Goal: Task Accomplishment & Management: Manage account settings

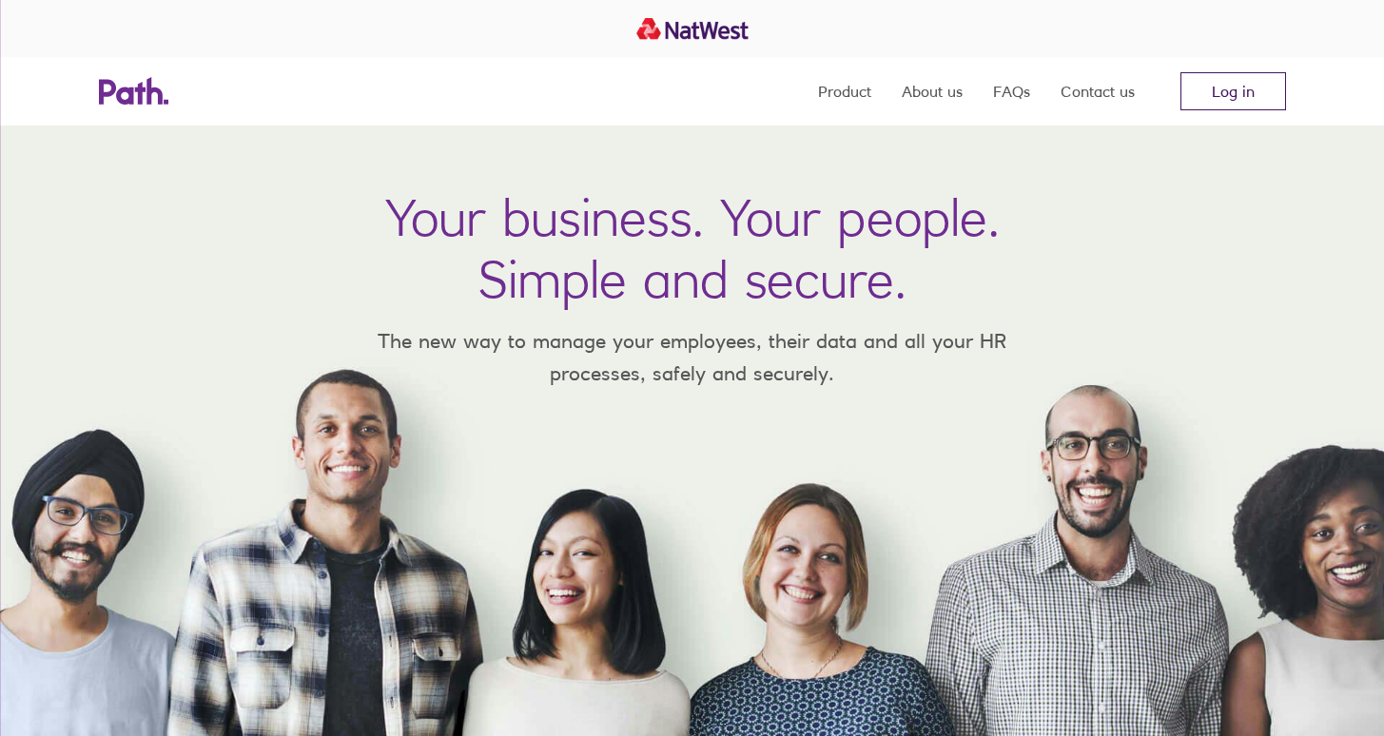
click at [1223, 88] on link "Log in" at bounding box center [1234, 91] width 106 height 38
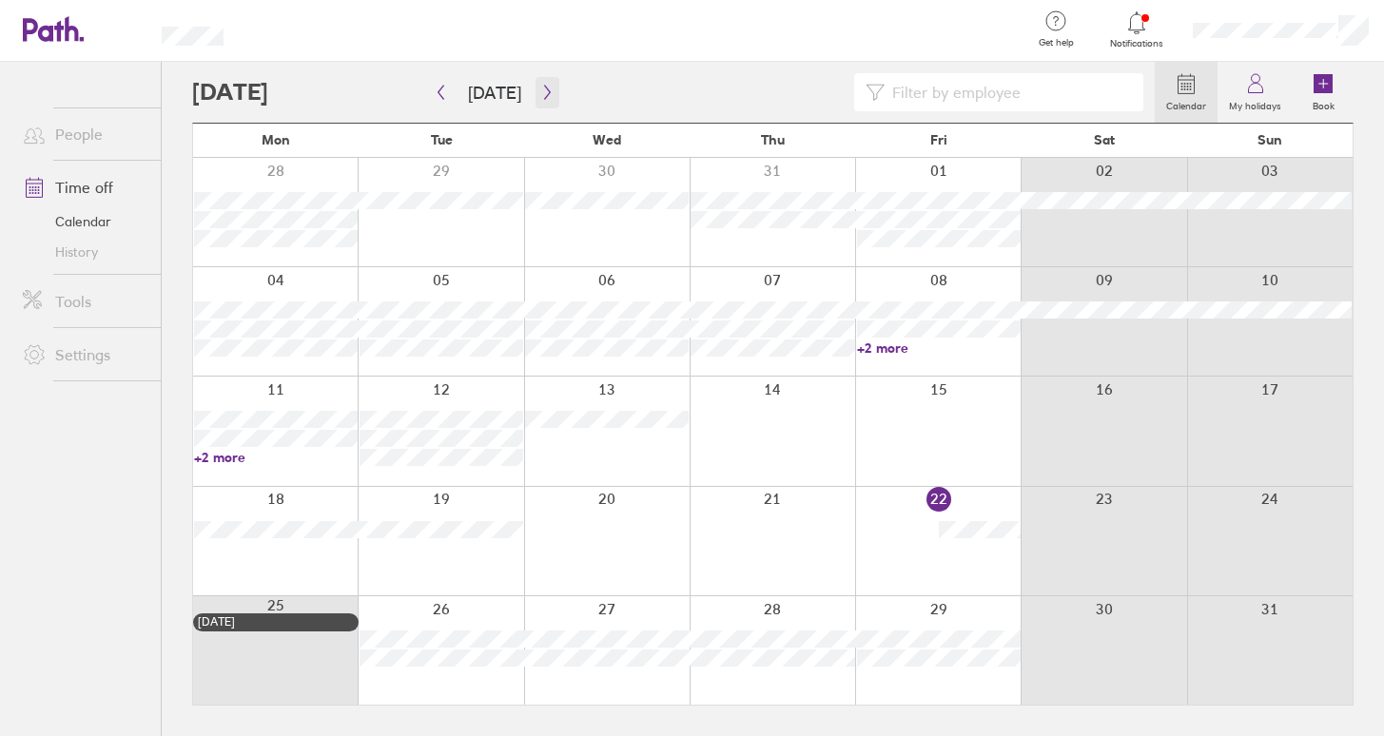
click at [540, 92] on icon "button" at bounding box center [547, 92] width 14 height 15
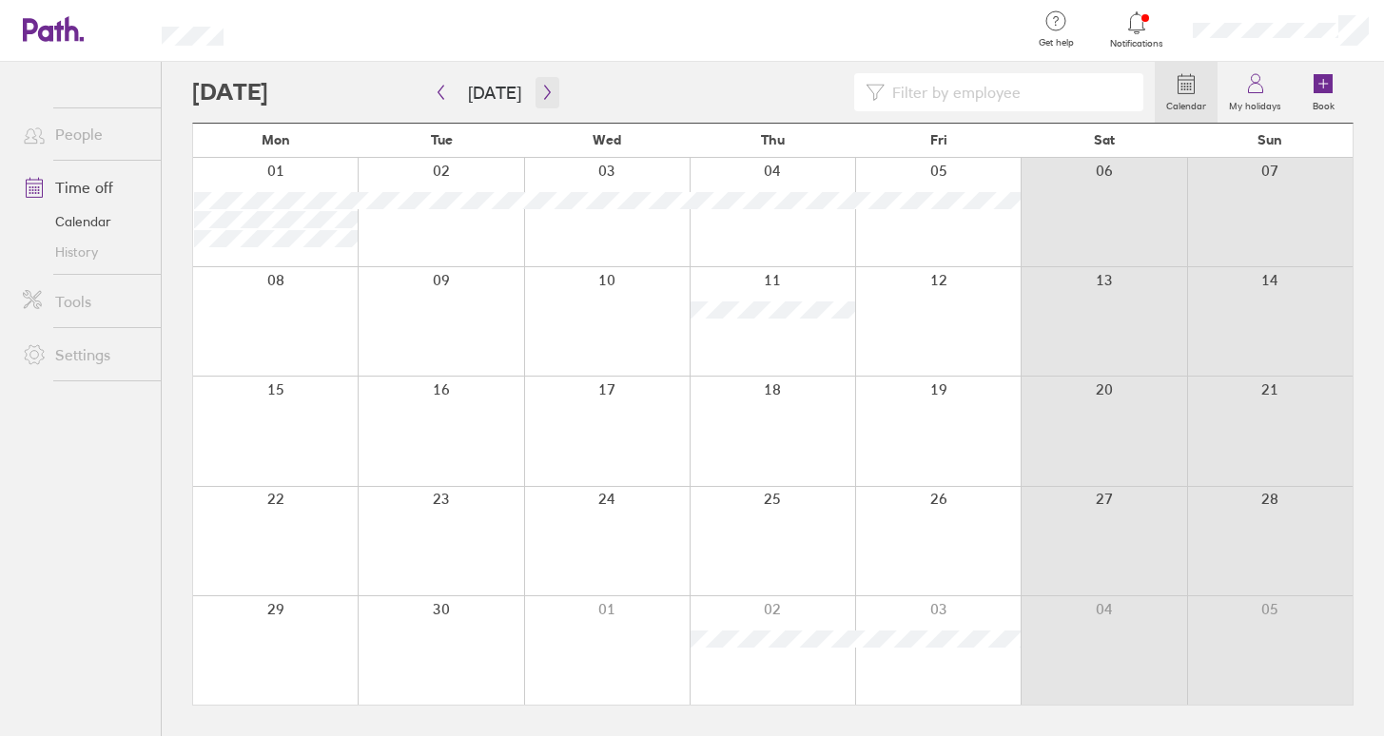
click at [540, 92] on icon "button" at bounding box center [547, 92] width 14 height 15
